Goal: Find specific page/section: Find specific page/section

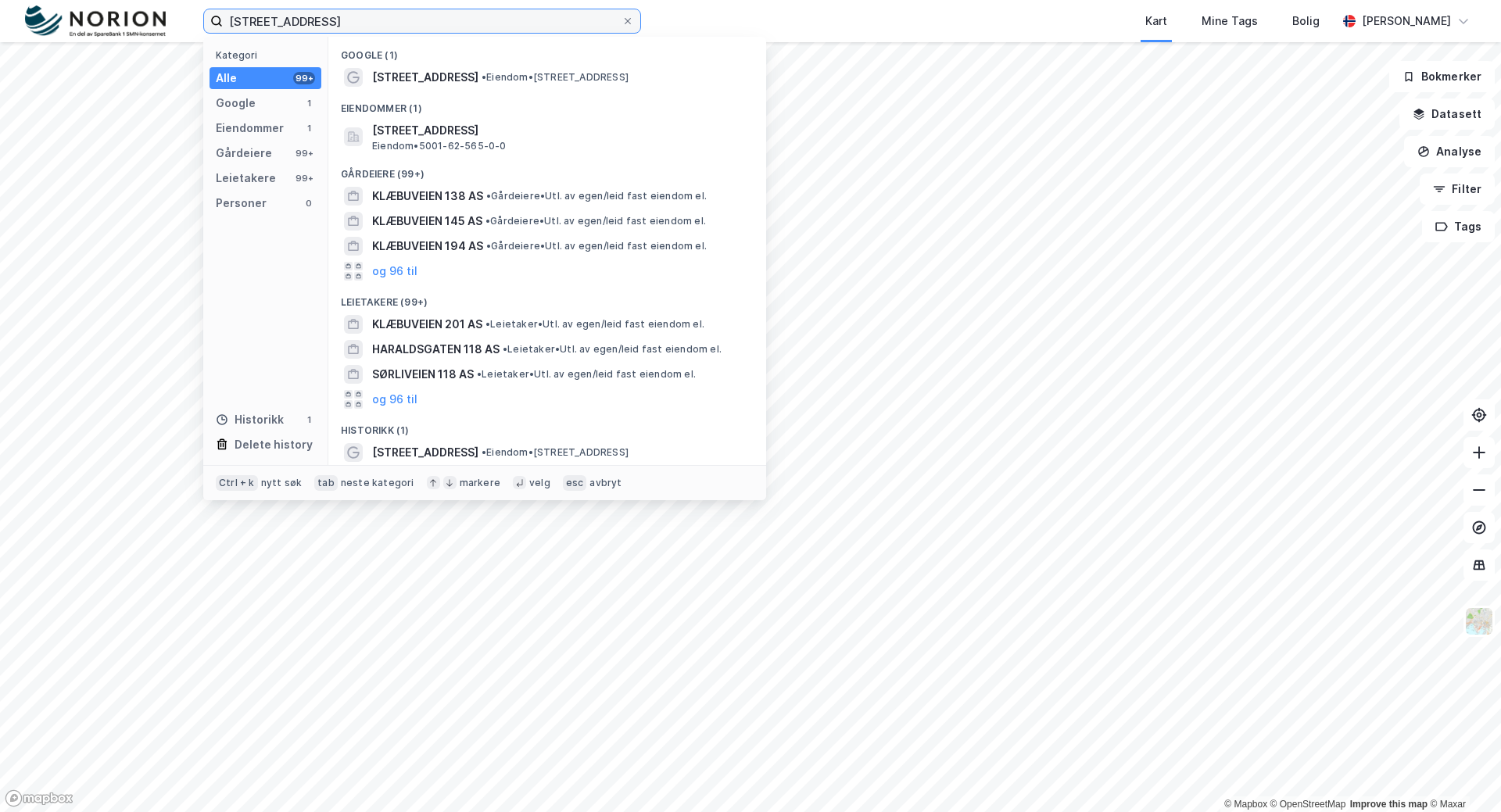
drag, startPoint x: 323, startPoint y: 19, endPoint x: 218, endPoint y: 14, distance: 105.1
click at [218, 13] on label "[STREET_ADDRESS]" at bounding box center [422, 20] width 438 height 25
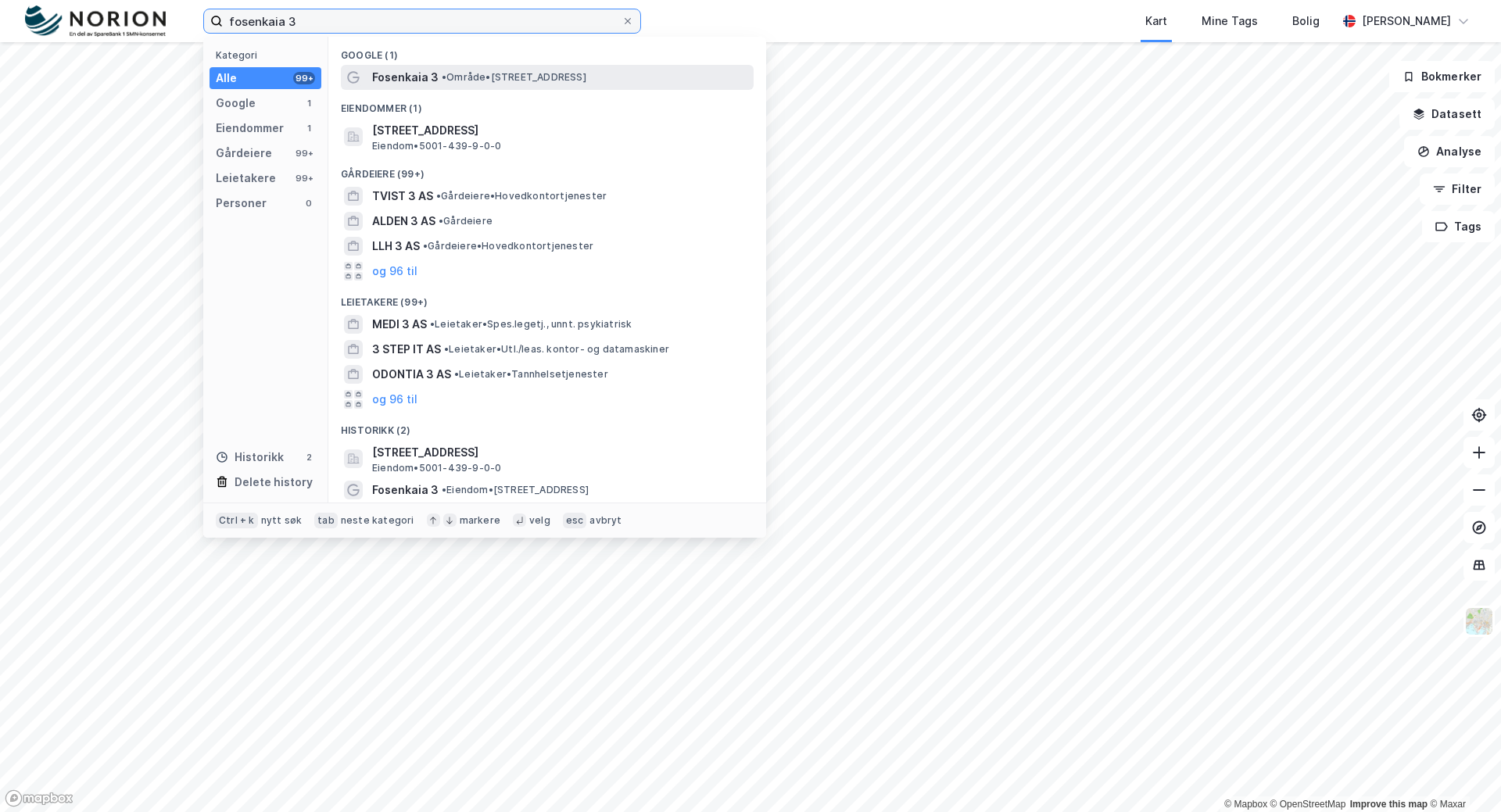
type input "fosenkaia 3"
click at [404, 73] on span "Fosenkaia 3" at bounding box center [405, 78] width 67 height 19
